Goal: Find specific page/section: Find specific page/section

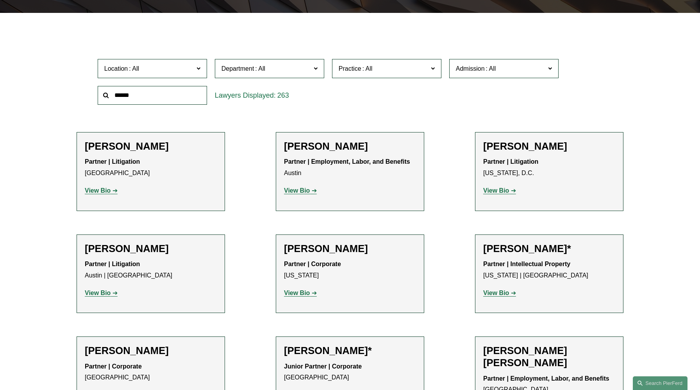
scroll to position [379, 0]
click at [199, 70] on span at bounding box center [198, 68] width 4 height 10
click at [172, 72] on span "Location" at bounding box center [148, 68] width 89 height 11
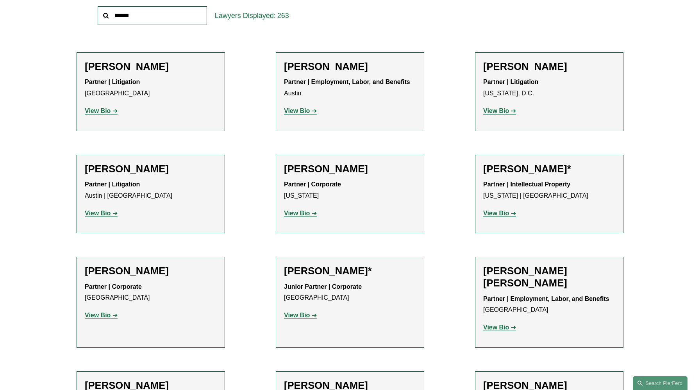
scroll to position [216, 0]
click at [0, 0] on link "[GEOGRAPHIC_DATA]" at bounding box center [0, 0] width 0 height 0
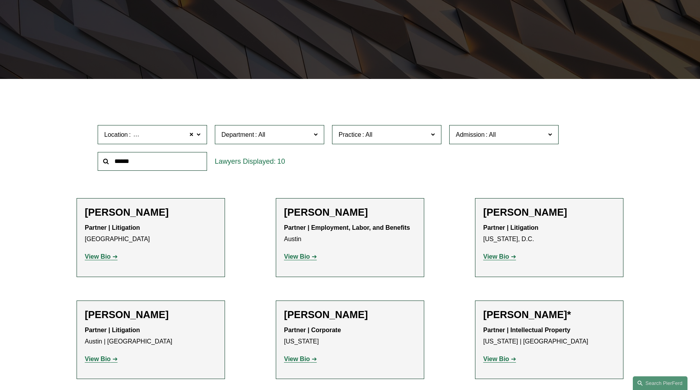
scroll to position [152, 0]
click at [429, 135] on label "Practice" at bounding box center [386, 134] width 109 height 19
click at [0, 0] on link "Arbitration and Mediation" at bounding box center [0, 0] width 0 height 0
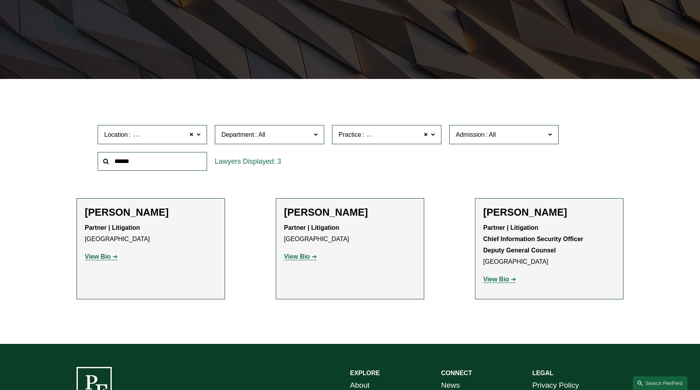
click at [433, 135] on span at bounding box center [433, 134] width 4 height 10
click at [0, 0] on link "Bankruptcy, Financial Restructuring, and Reorganization" at bounding box center [0, 0] width 0 height 0
